Goal: Information Seeking & Learning: Learn about a topic

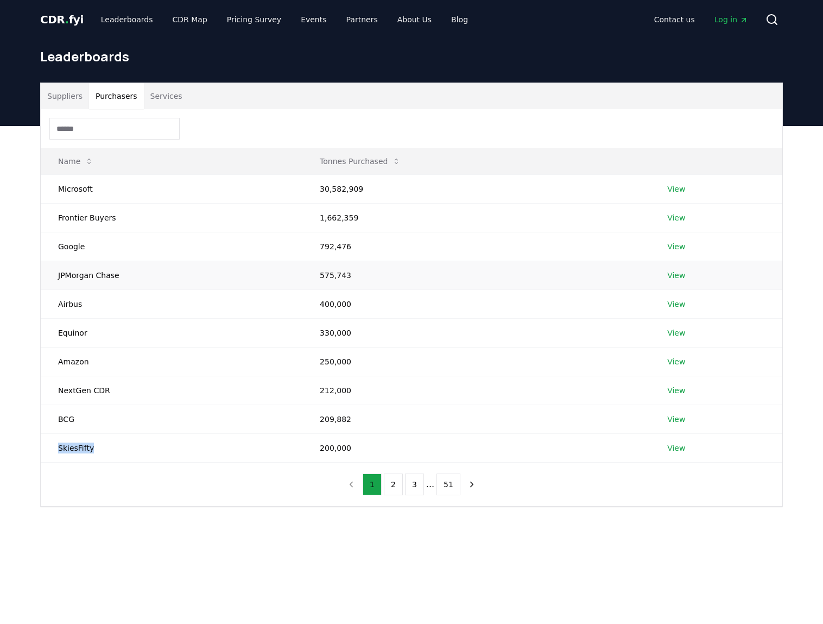
click at [673, 277] on link "View" at bounding box center [676, 275] width 18 height 11
click at [106, 87] on button "Purchasers" at bounding box center [116, 96] width 55 height 26
drag, startPoint x: 685, startPoint y: 330, endPoint x: 674, endPoint y: 332, distance: 11.1
click at [685, 330] on td "View" at bounding box center [716, 332] width 132 height 29
click at [674, 332] on link "View" at bounding box center [676, 332] width 18 height 11
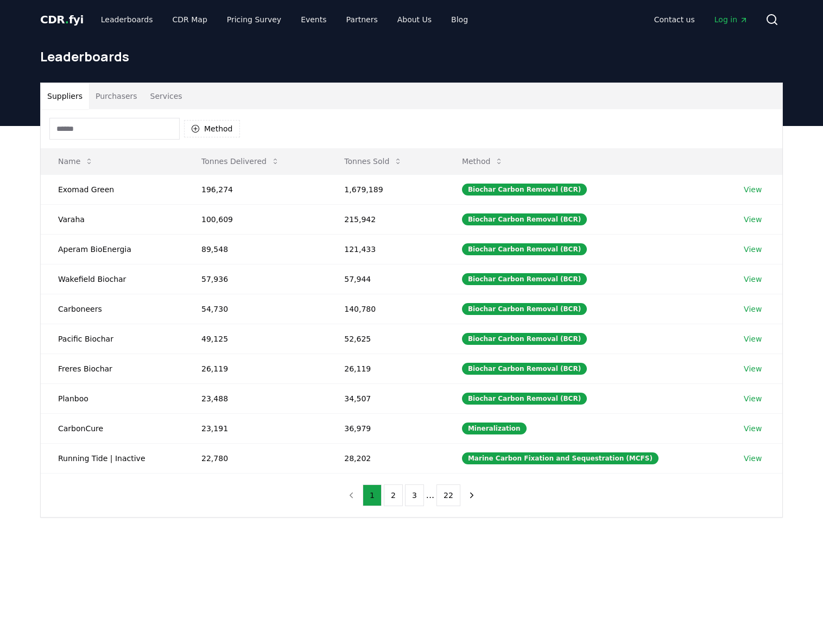
click at [110, 102] on button "Purchasers" at bounding box center [116, 96] width 55 height 26
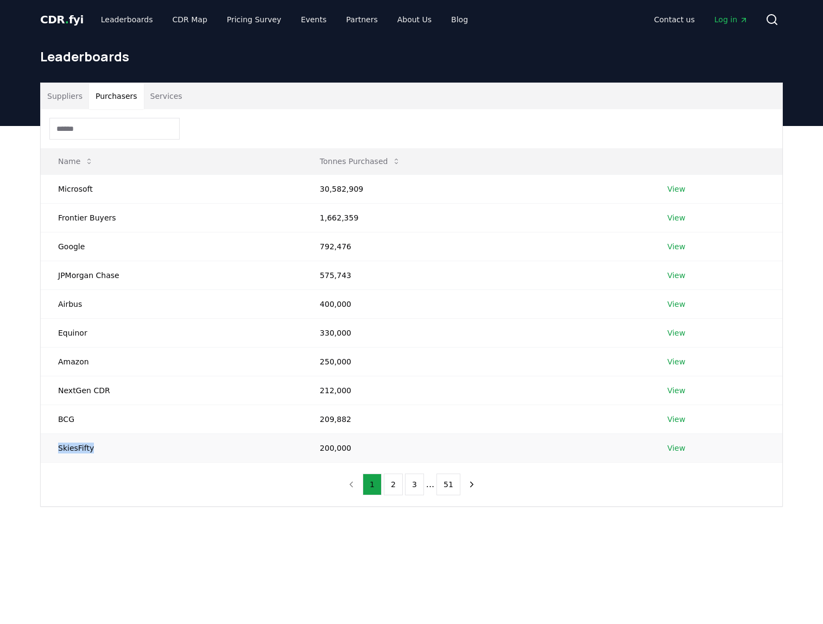
drag, startPoint x: 105, startPoint y: 448, endPoint x: 56, endPoint y: 446, distance: 48.9
click at [56, 446] on td "SkiesFifty" at bounding box center [172, 447] width 262 height 29
copy td "SkiesFifty"
click at [175, 458] on td "SkiesFifty" at bounding box center [172, 447] width 262 height 29
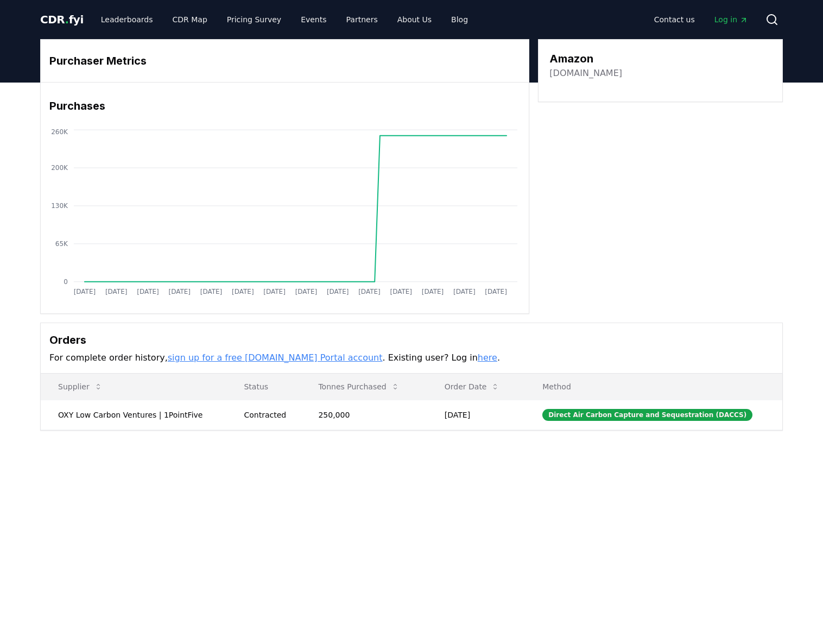
click at [193, 460] on div "Purchaser Metrics Purchases [DATE] [DATE] [DATE] [DATE] [DATE] [DATE] [DATE] [D…" at bounding box center [411, 277] width 823 height 391
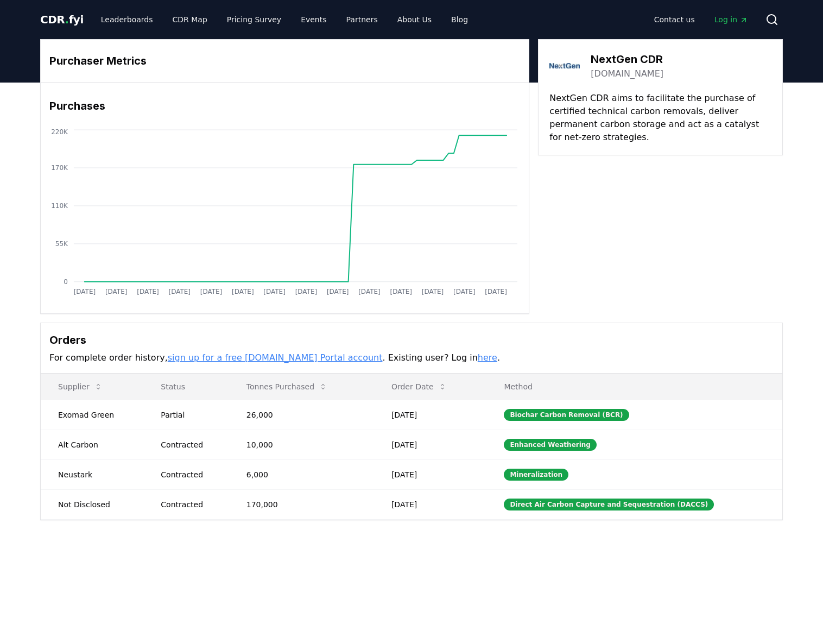
click at [646, 72] on link "nextgencdr.com" at bounding box center [626, 73] width 73 height 13
